Goal: Check status: Check status

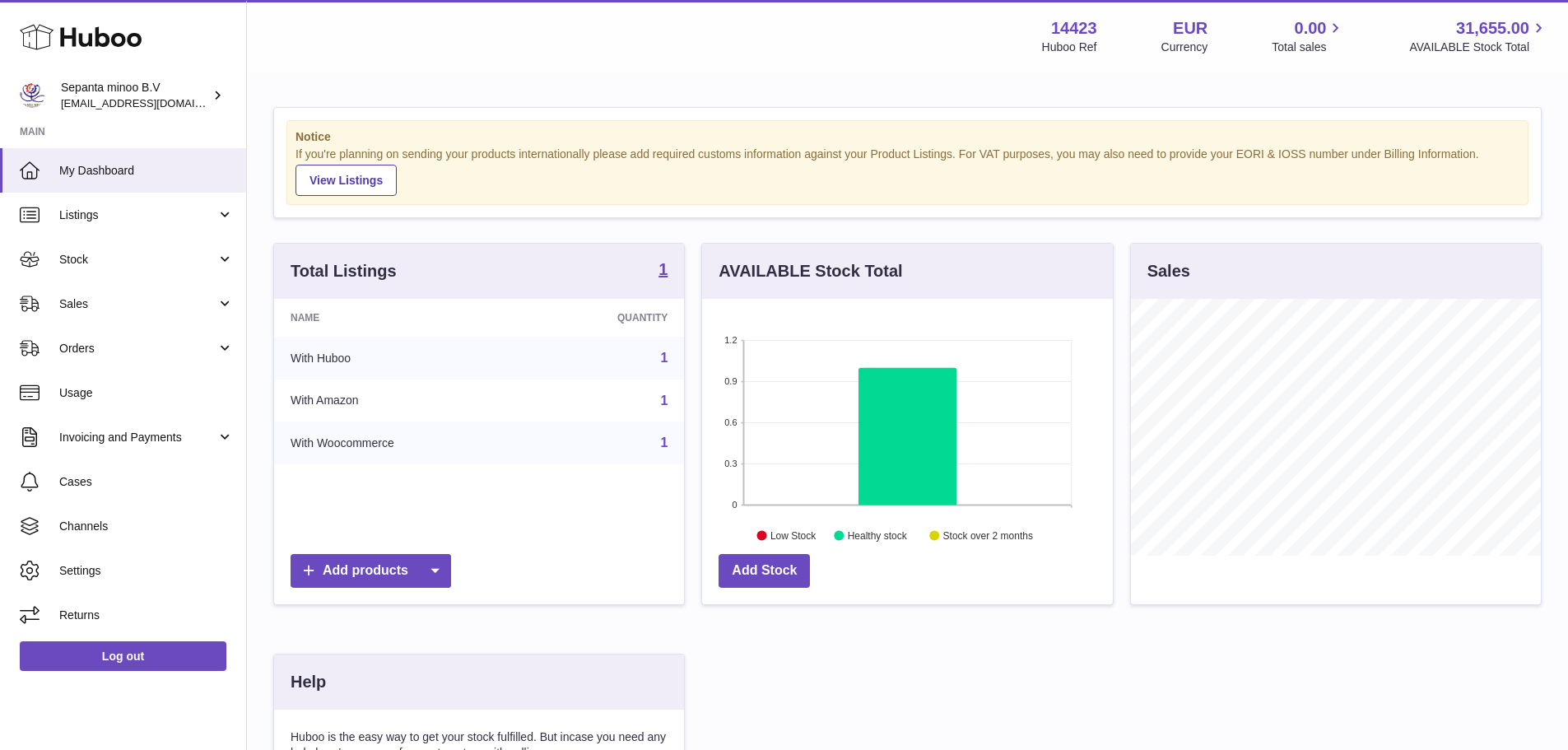
scroll to position [257, 410]
drag, startPoint x: 108, startPoint y: 306, endPoint x: 112, endPoint y: 335, distance: 29.3
click at [108, 306] on span "Sales" at bounding box center [138, 303] width 157 height 15
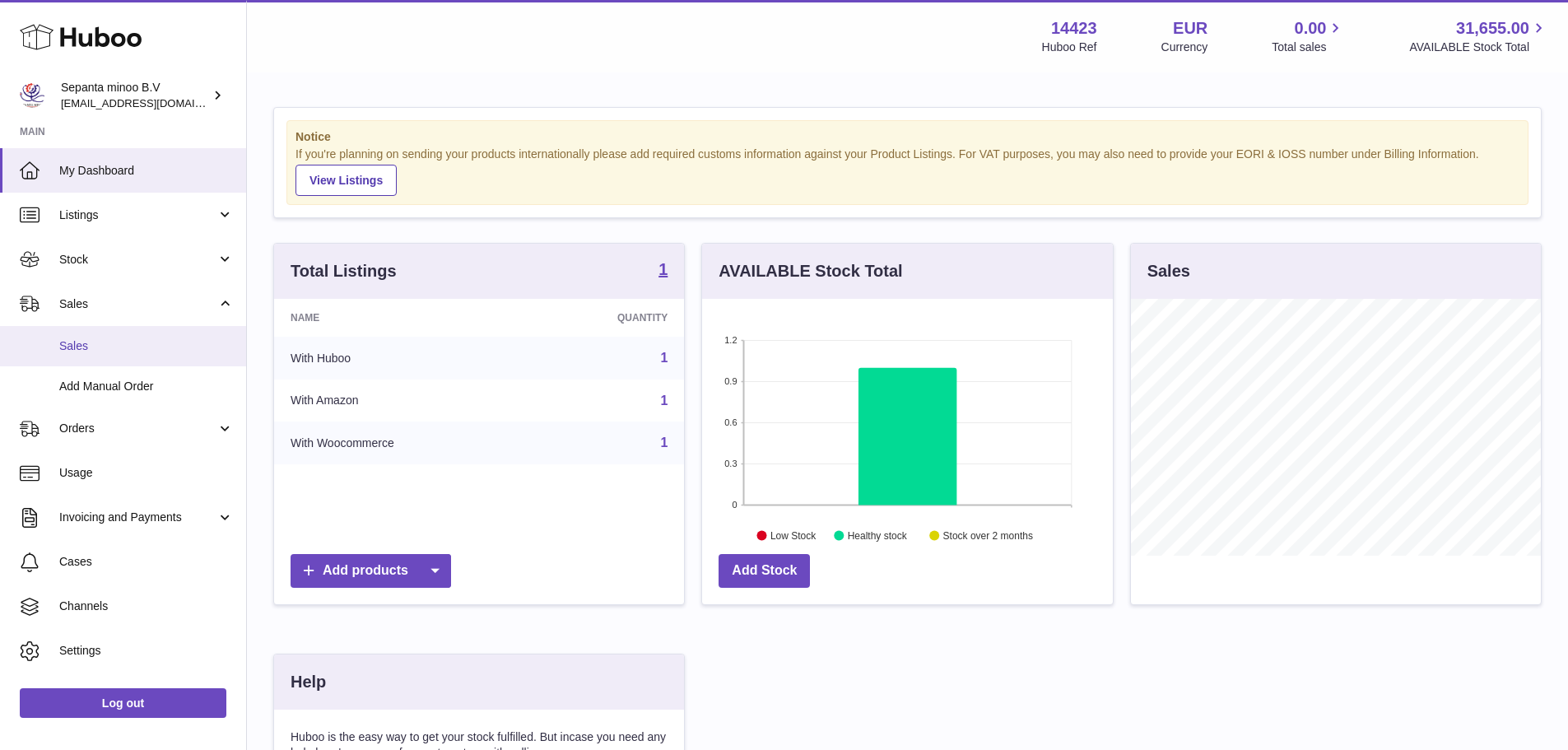
click at [115, 343] on span "Sales" at bounding box center [146, 346] width 174 height 15
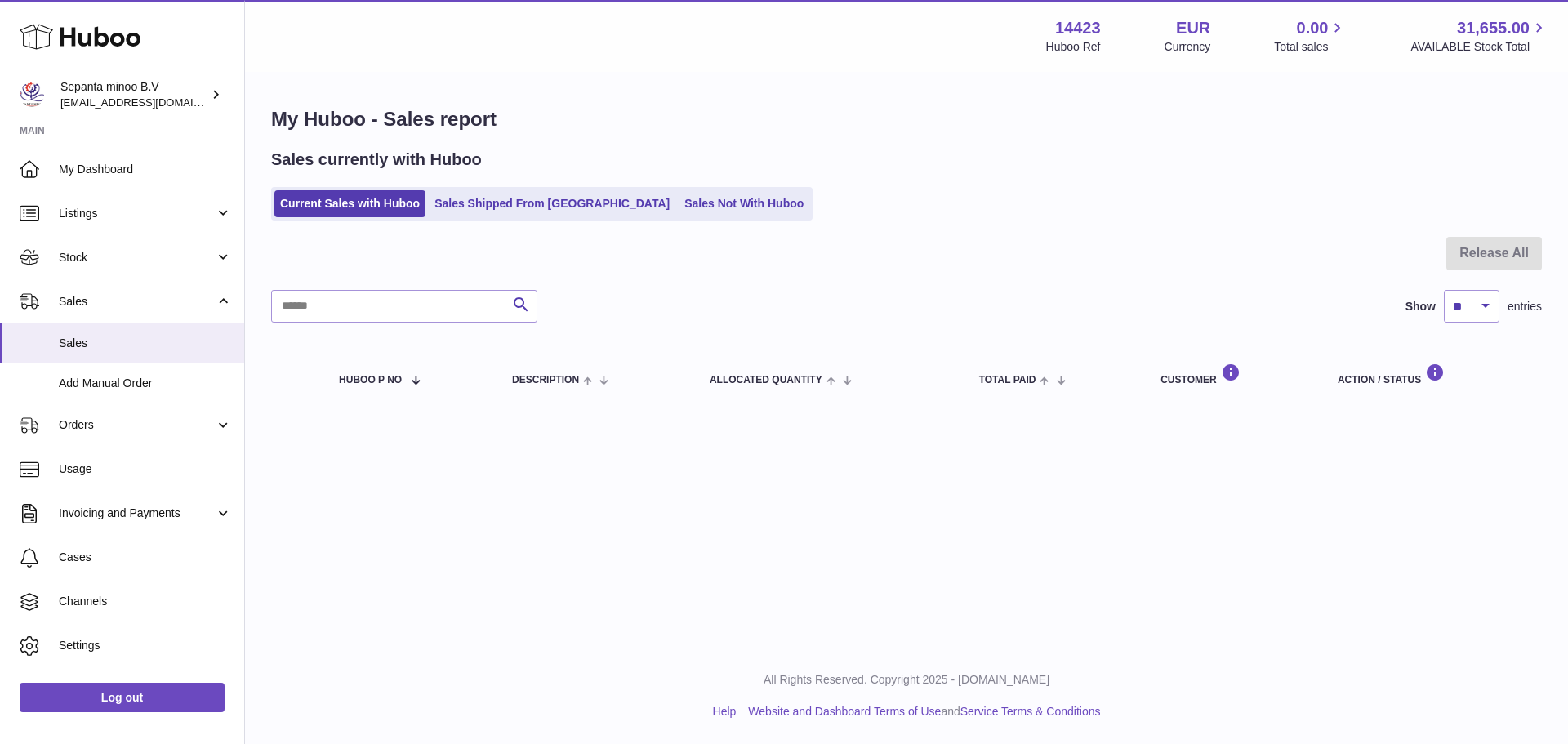
drag, startPoint x: 901, startPoint y: 221, endPoint x: 915, endPoint y: 328, distance: 107.9
click at [473, 199] on link "Sales Shipped From Huboo" at bounding box center [552, 204] width 247 height 27
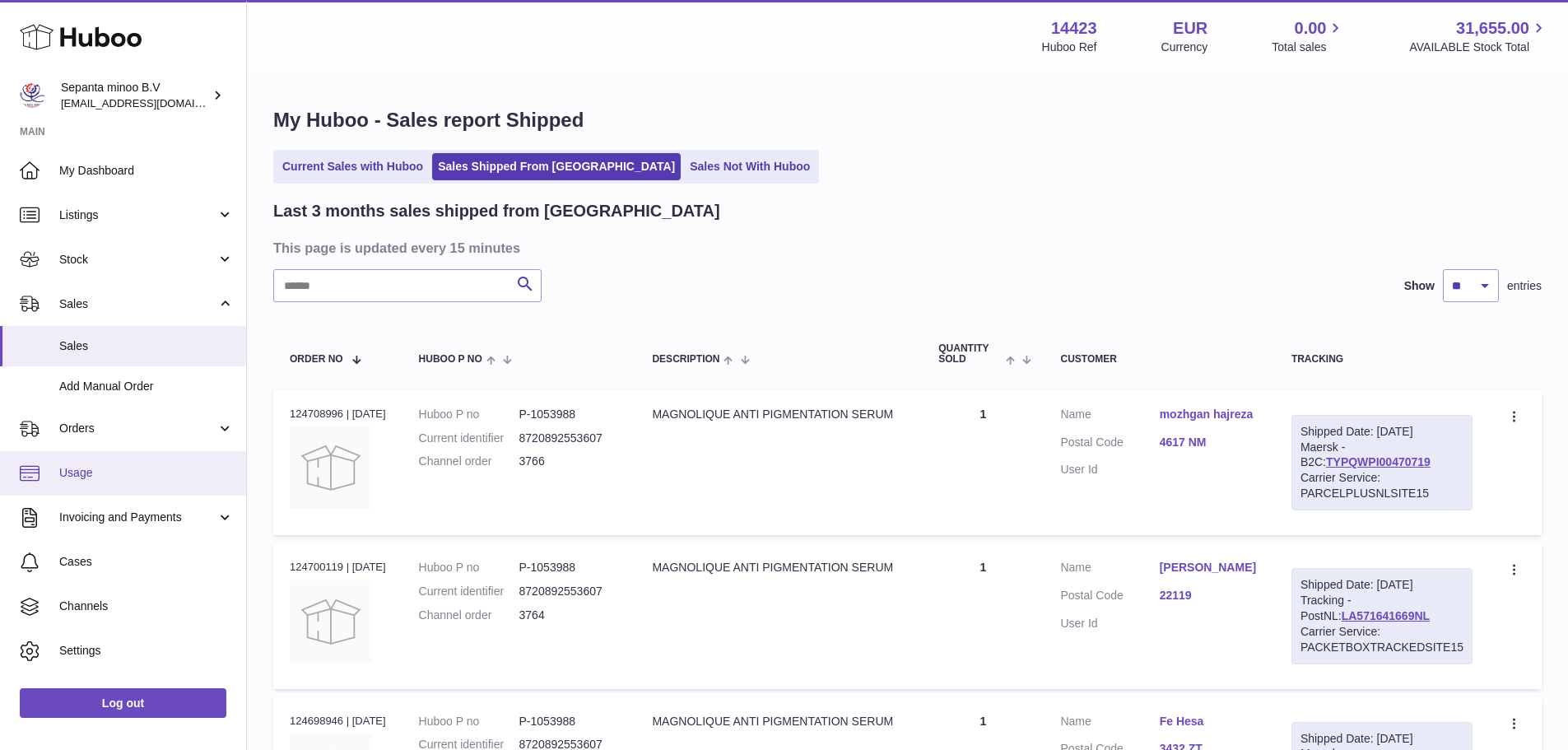
click at [137, 474] on span "Usage" at bounding box center [146, 473] width 174 height 15
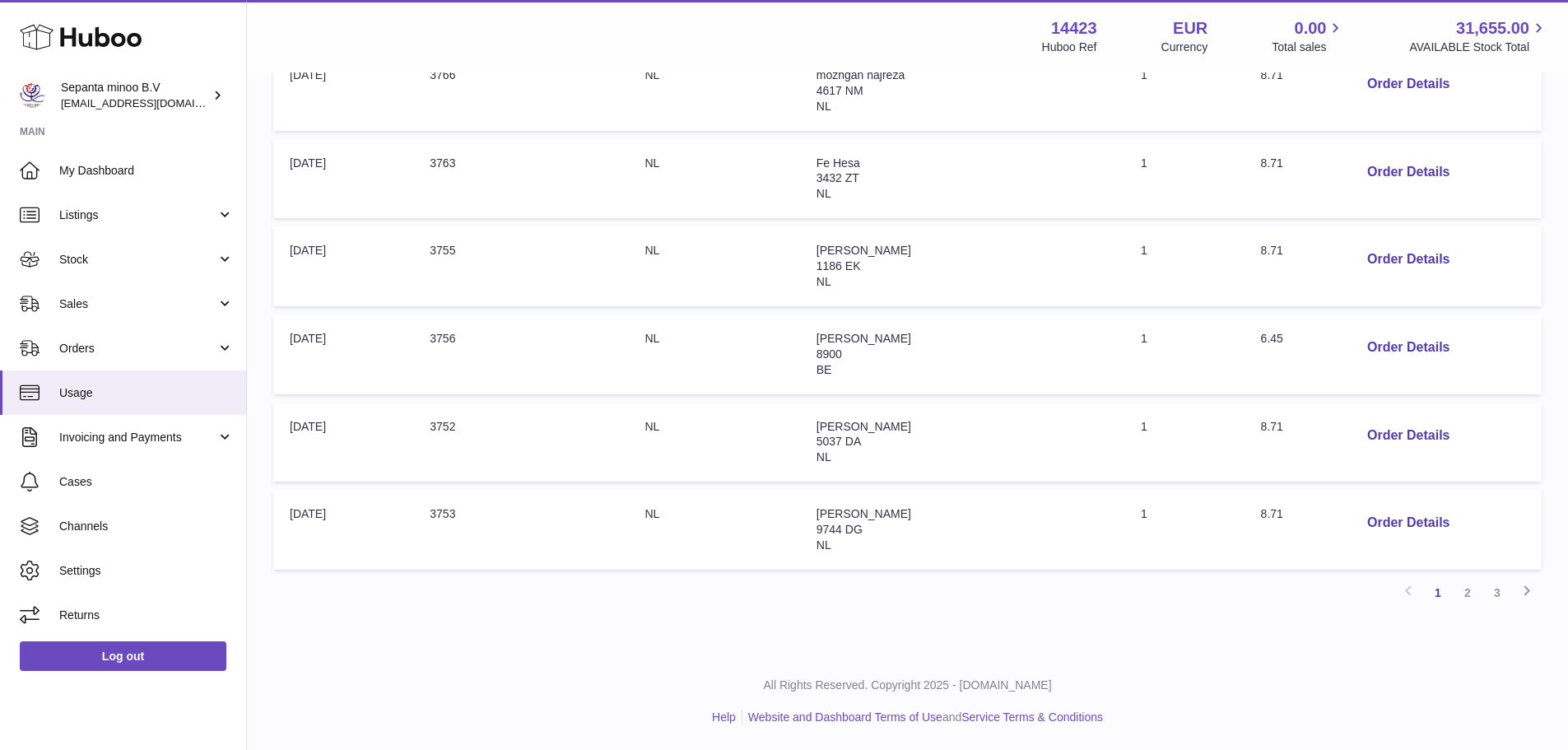
drag, startPoint x: 890, startPoint y: 178, endPoint x: 955, endPoint y: 399, distance: 230.4
click at [1499, 597] on link "3" at bounding box center [1497, 593] width 30 height 30
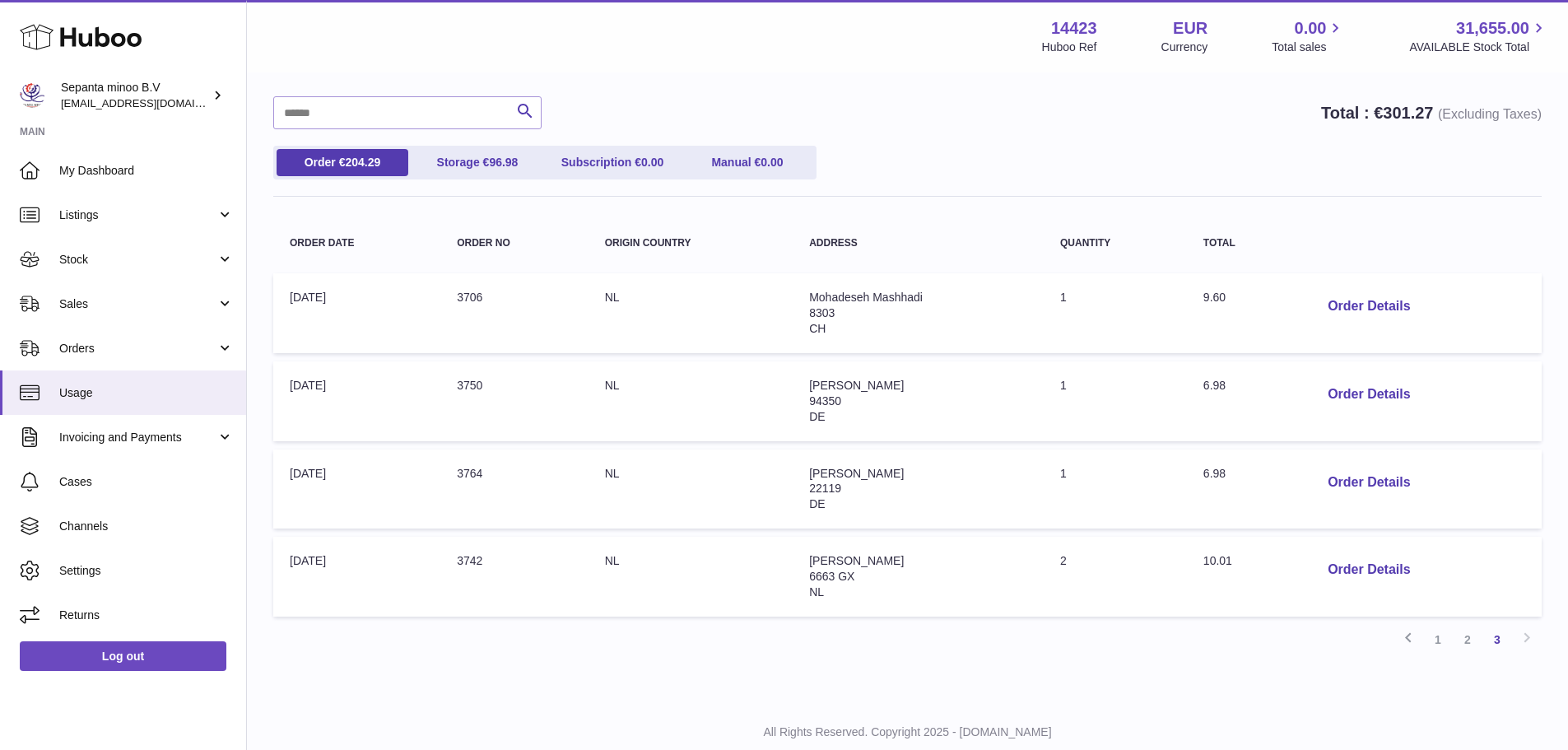
scroll to position [167, 0]
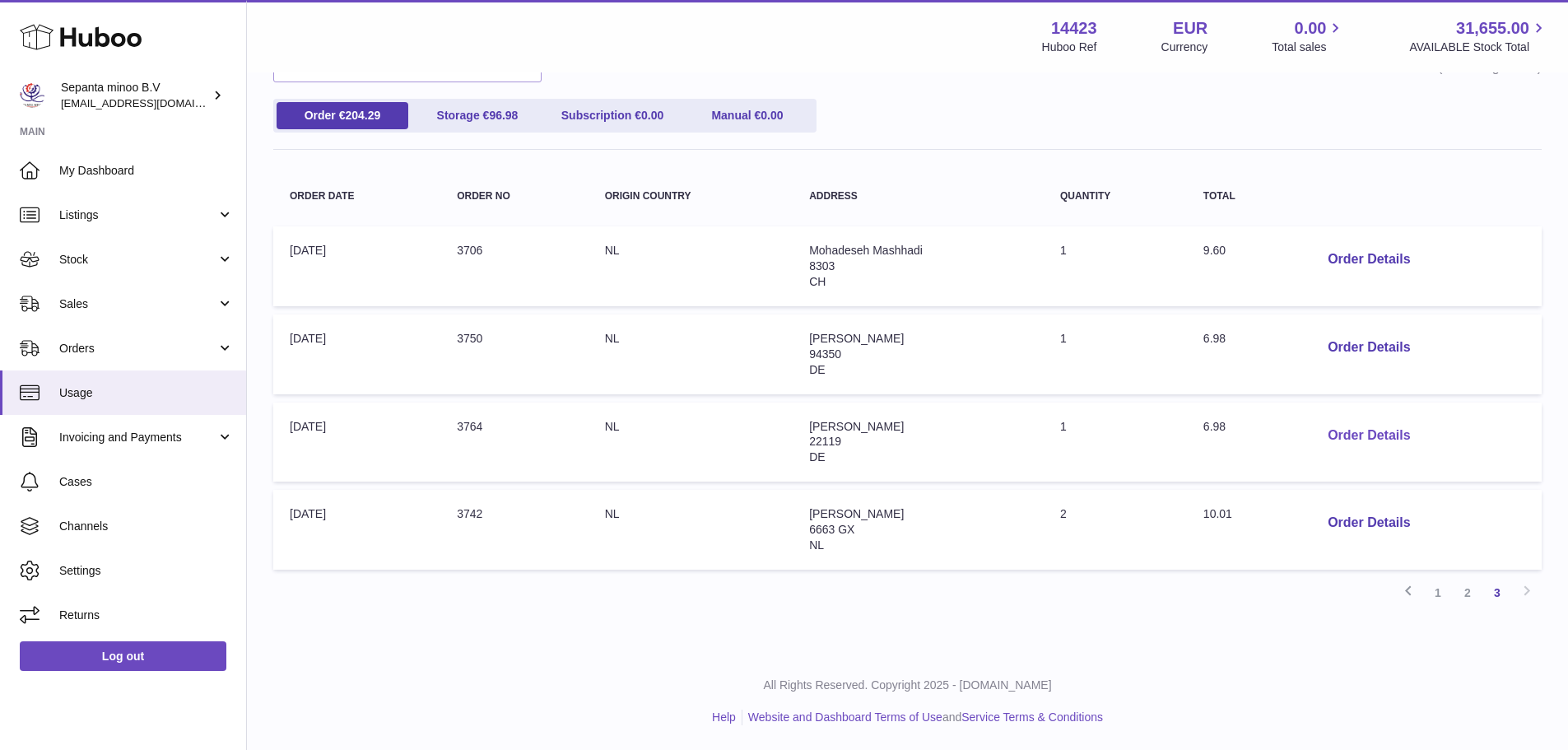
click at [1346, 431] on button "Order Details" at bounding box center [1369, 435] width 108 height 33
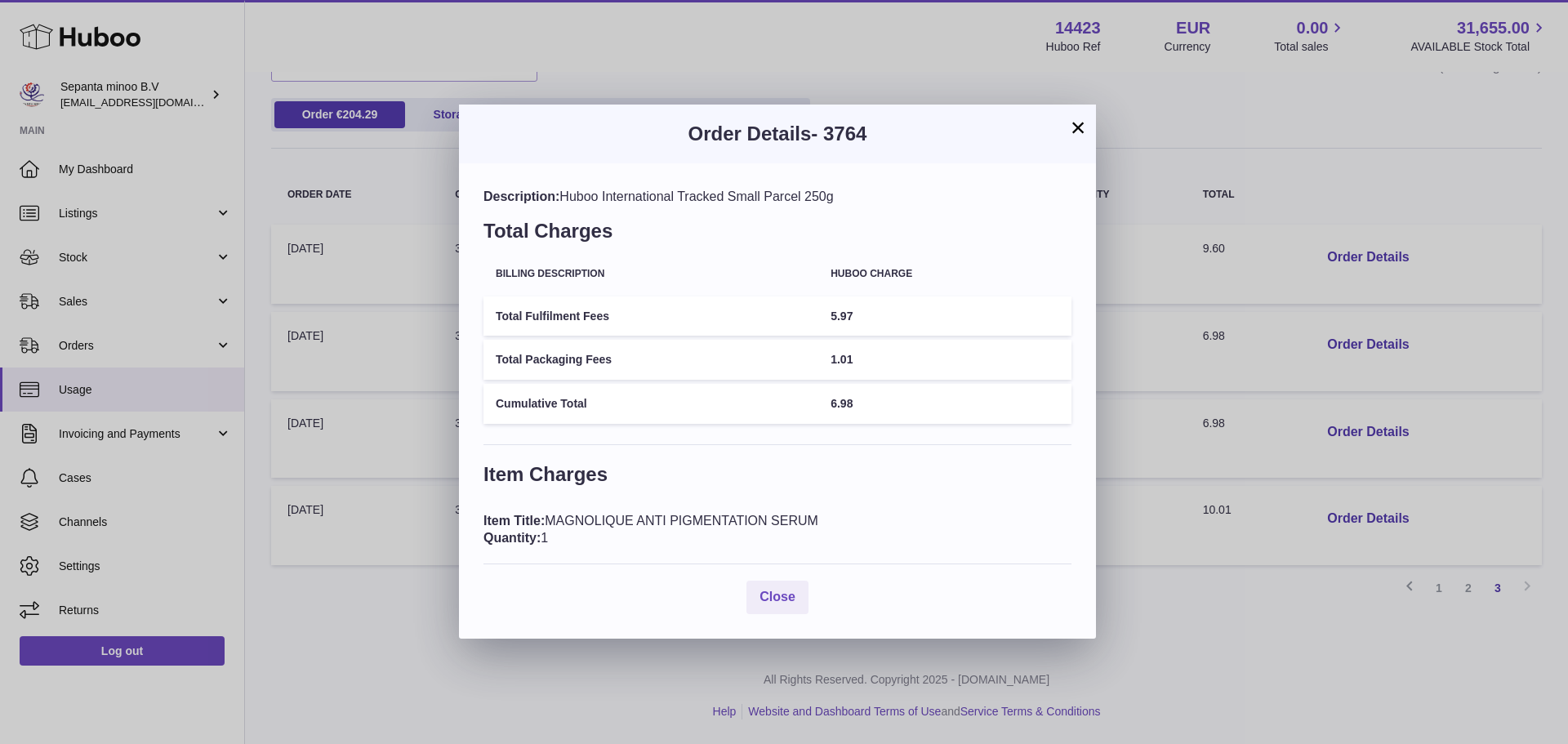
click at [1231, 251] on div "× Order Details - 3764 Description: Huboo International Tracked Small Parcel 25…" at bounding box center [784, 372] width 1568 height 744
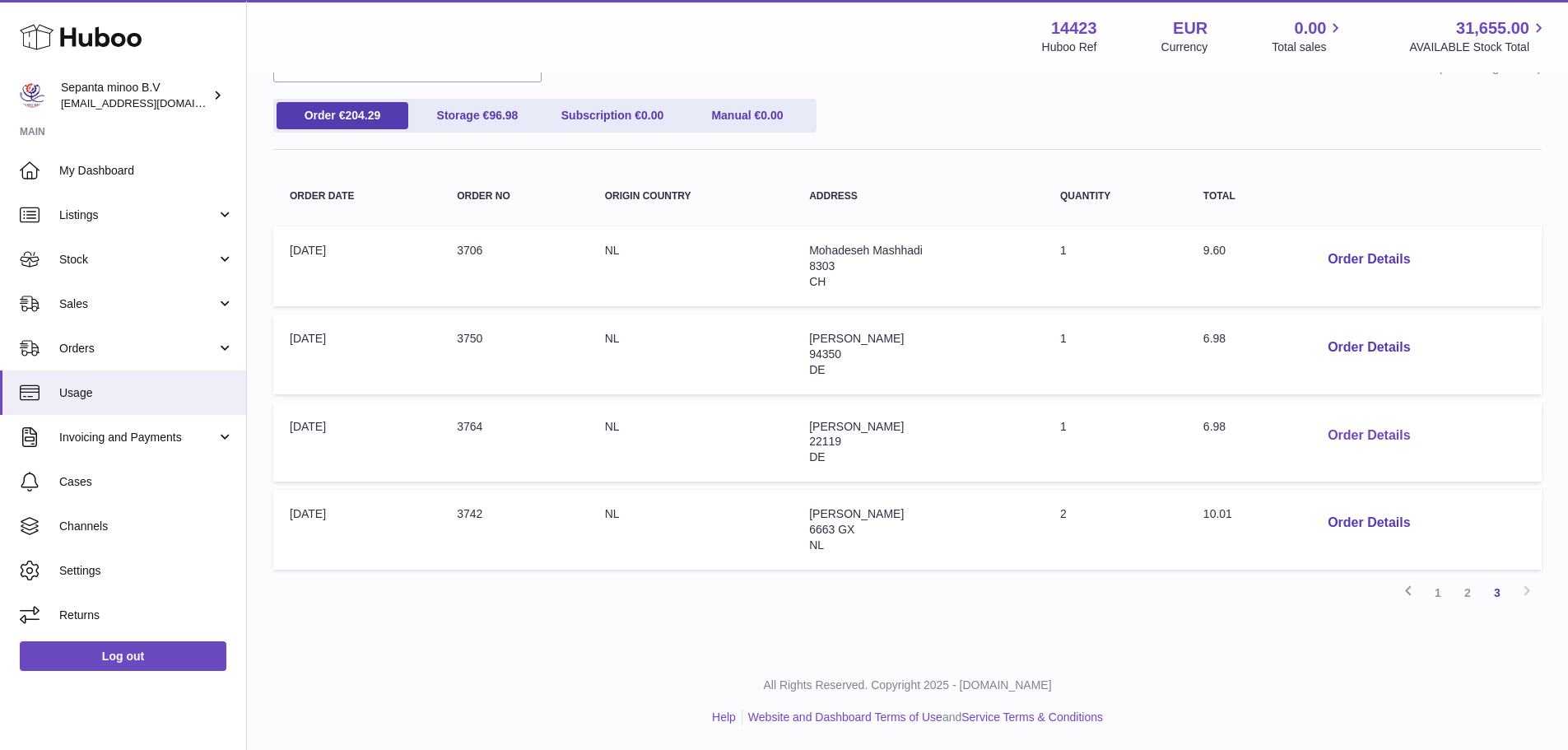
click at [1333, 431] on button "Order Details" at bounding box center [1369, 435] width 108 height 33
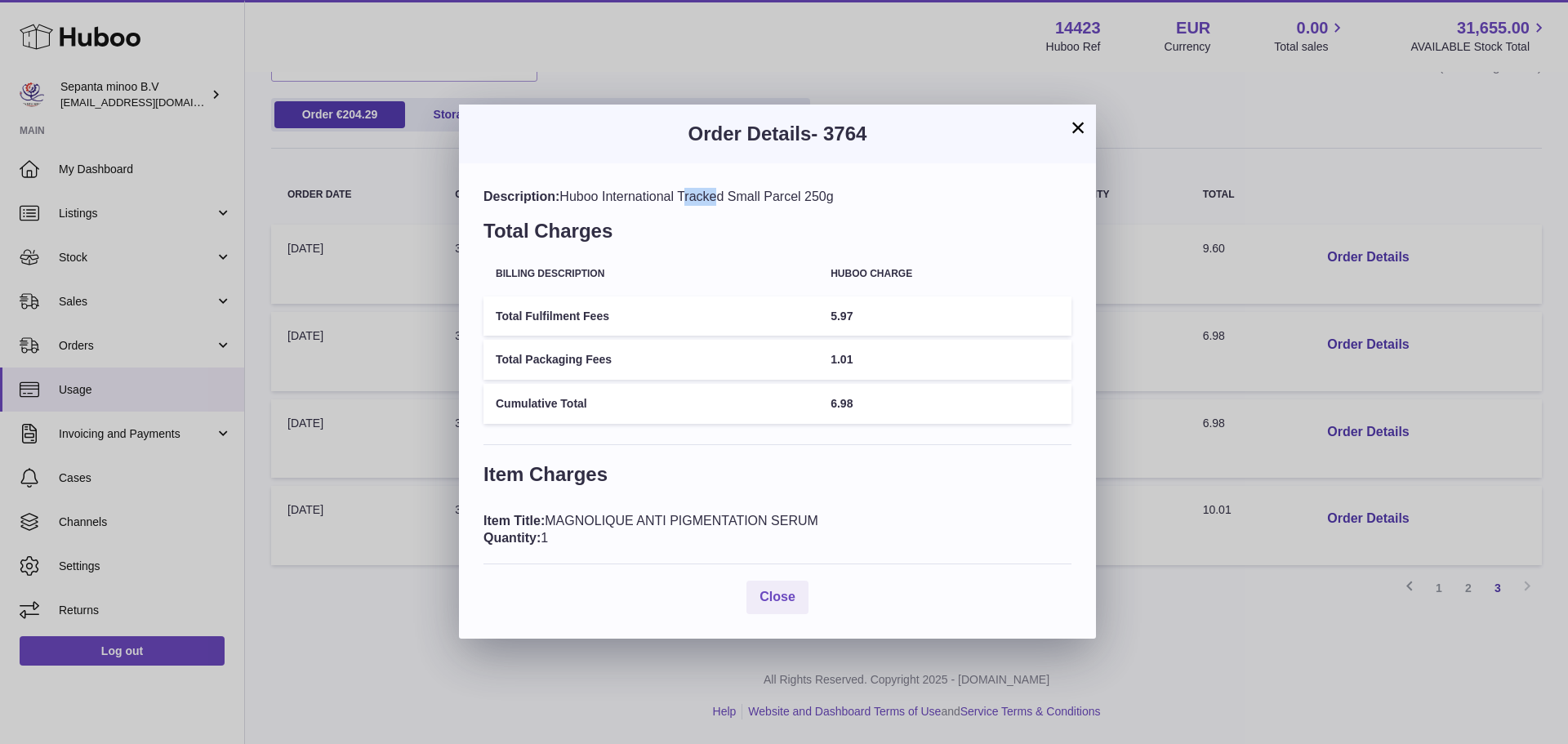
drag, startPoint x: 660, startPoint y: 192, endPoint x: 704, endPoint y: 195, distance: 44.1
click at [704, 195] on div "Description: Huboo International Tracked Small Parcel 250g" at bounding box center [777, 197] width 588 height 18
click at [741, 195] on div "Description: Huboo International Tracked Small Parcel 250g" at bounding box center [777, 197] width 588 height 18
drag, startPoint x: 868, startPoint y: 319, endPoint x: 842, endPoint y: 320, distance: 26.0
click at [842, 320] on td "5.97" at bounding box center [944, 316] width 253 height 40
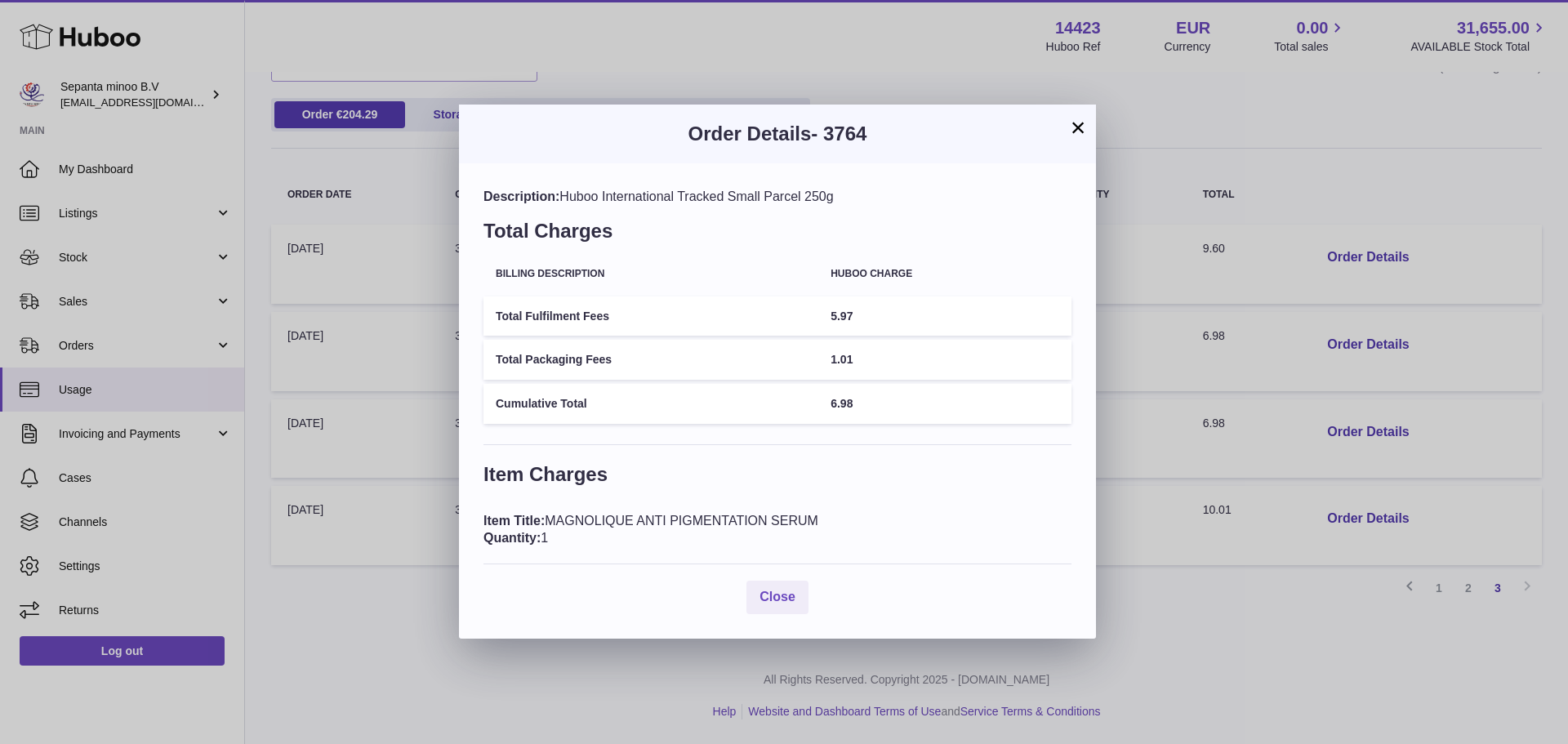
click at [1088, 127] on div "Order Details - 3764" at bounding box center [778, 134] width 637 height 59
click at [1070, 131] on button "×" at bounding box center [1078, 127] width 20 height 20
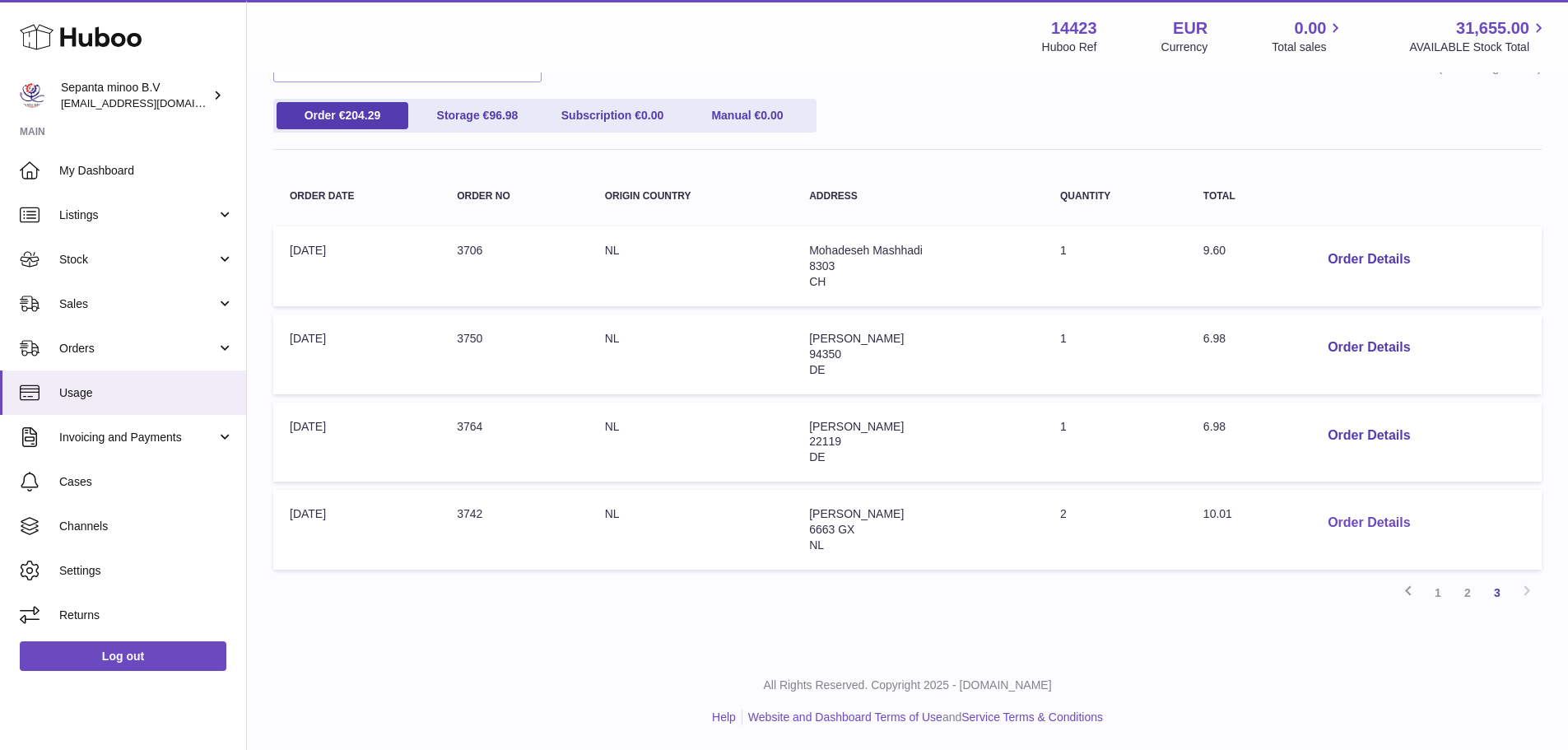
click at [1353, 531] on button "Order Details" at bounding box center [1369, 523] width 108 height 33
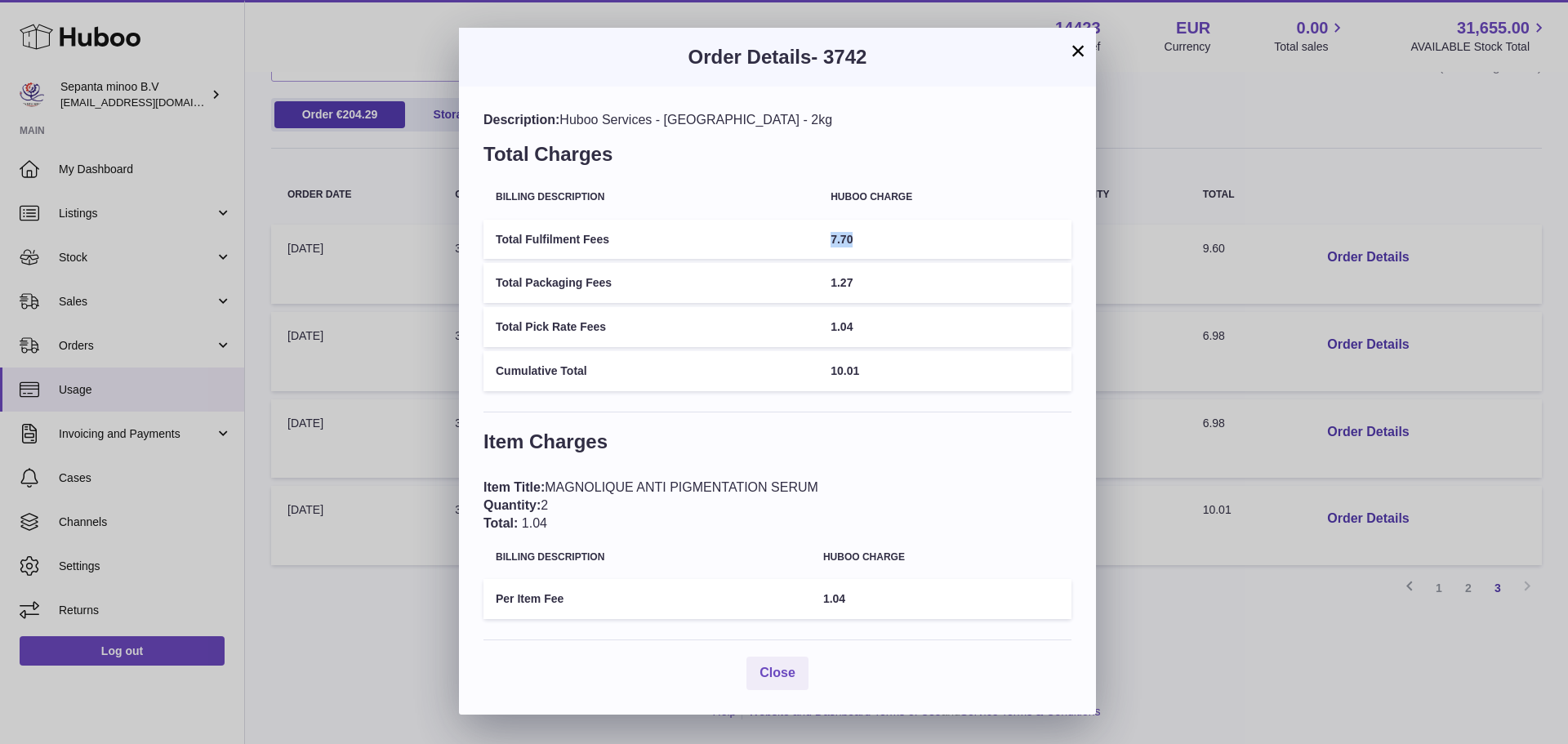
drag, startPoint x: 872, startPoint y: 246, endPoint x: 837, endPoint y: 246, distance: 35.0
click at [837, 246] on td "7.70" at bounding box center [944, 239] width 253 height 40
click at [1015, 472] on div "Item Charges Item Title: MAGNOLIQUE ANTI PIGMENTATION SERUM Quantity: 2 Total: …" at bounding box center [777, 534] width 588 height 211
click at [1138, 302] on div "× Order Details - 3742 Description: Huboo Services - Netherlands - 2kg Total Ch…" at bounding box center [784, 372] width 1568 height 744
